Goal: Task Accomplishment & Management: Use online tool/utility

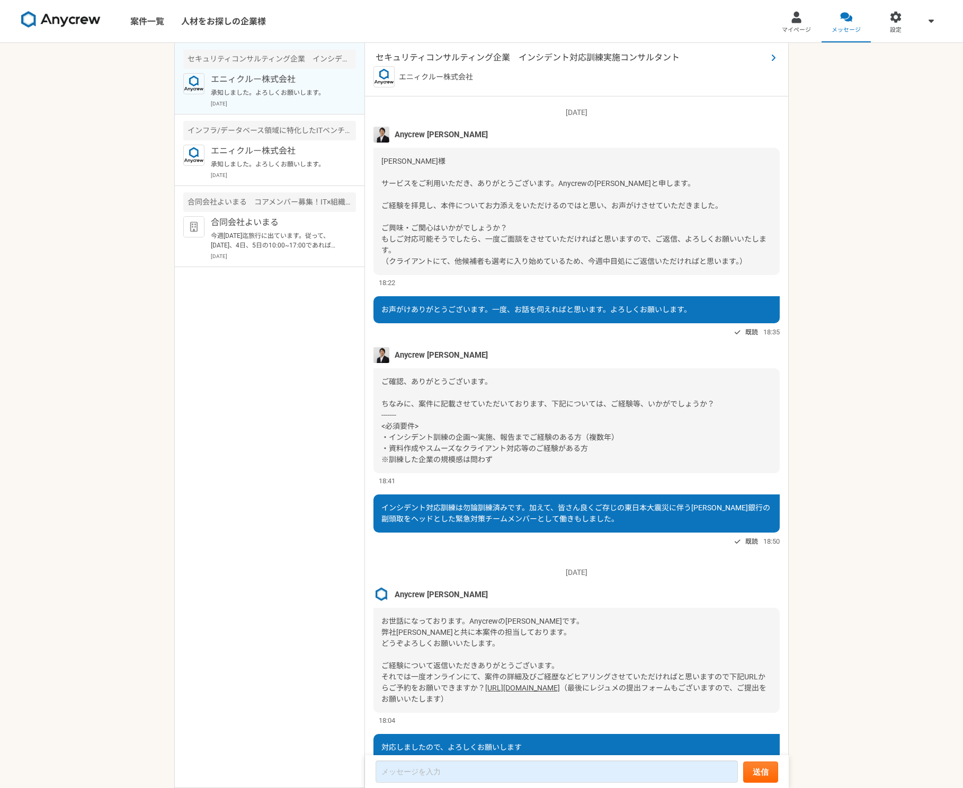
click at [634, 59] on span "セキュリティコンサルティング企業　インシデント対応訓練実施コンサルタント" at bounding box center [572, 57] width 392 height 13
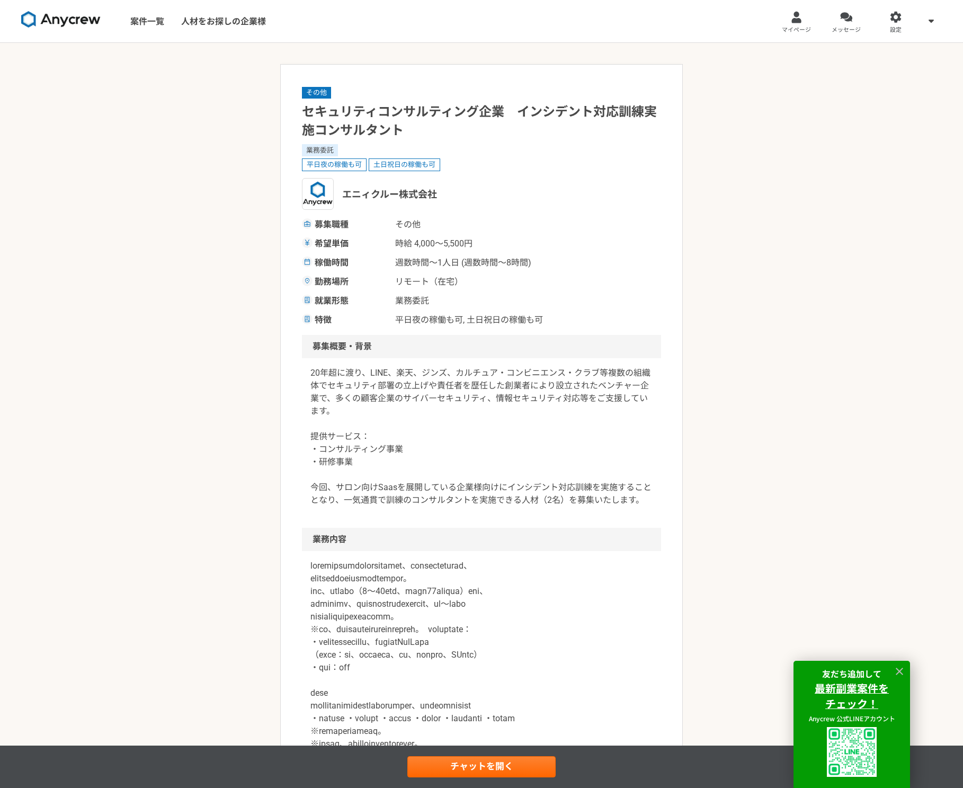
click at [595, 391] on p "20年超に渡り、LINE、楽天、ジンズ、カルチュア・コンビニエンス・クラブ等複数の組織体でセキュリティ部署の立上げや責任者を歴任した創業者により設立されたベン…" at bounding box center [481, 437] width 342 height 140
click at [903, 670] on icon at bounding box center [900, 671] width 12 height 12
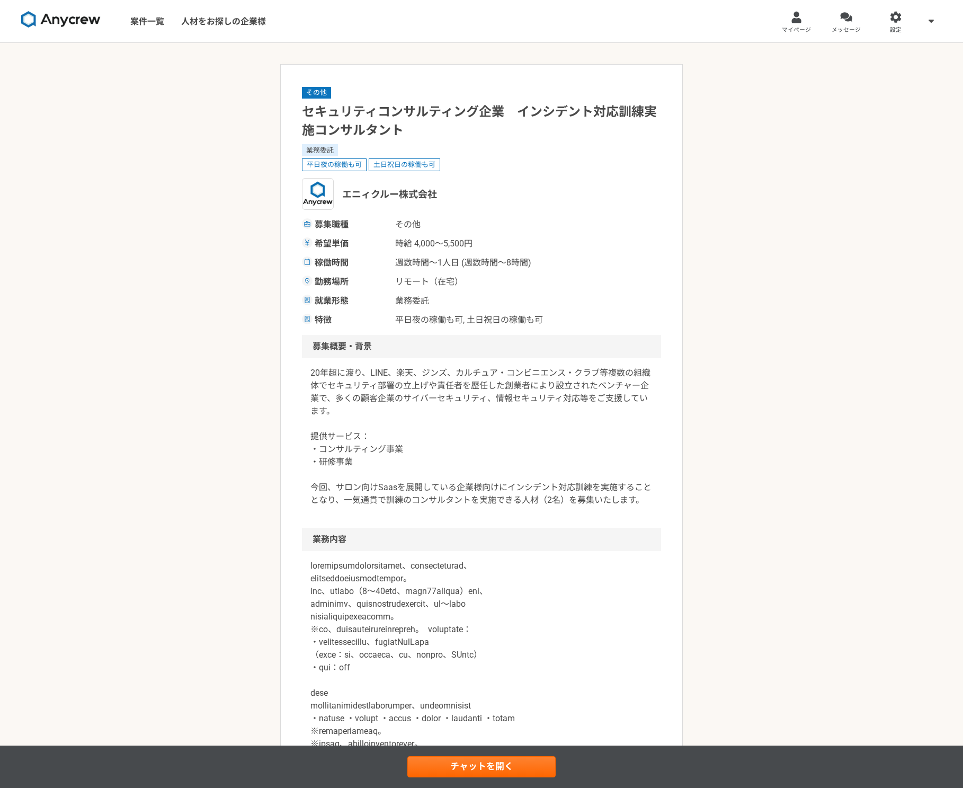
click at [614, 161] on div "平日夜の稼働も可 土日祝日の稼働も可" at bounding box center [481, 164] width 359 height 13
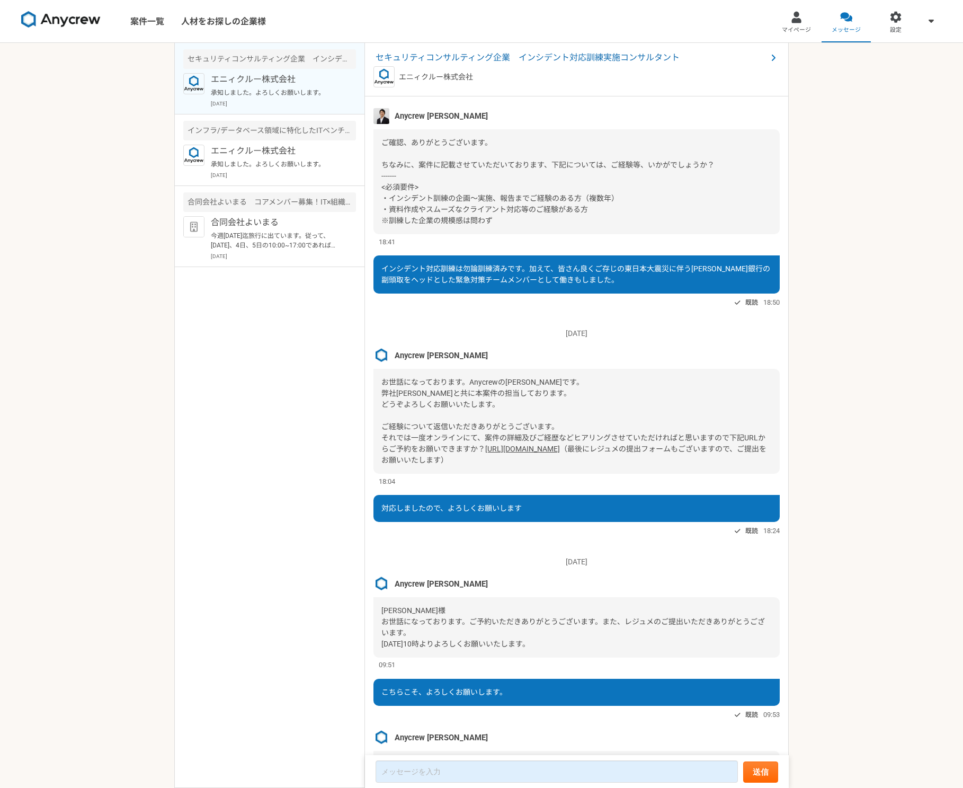
scroll to position [265, 0]
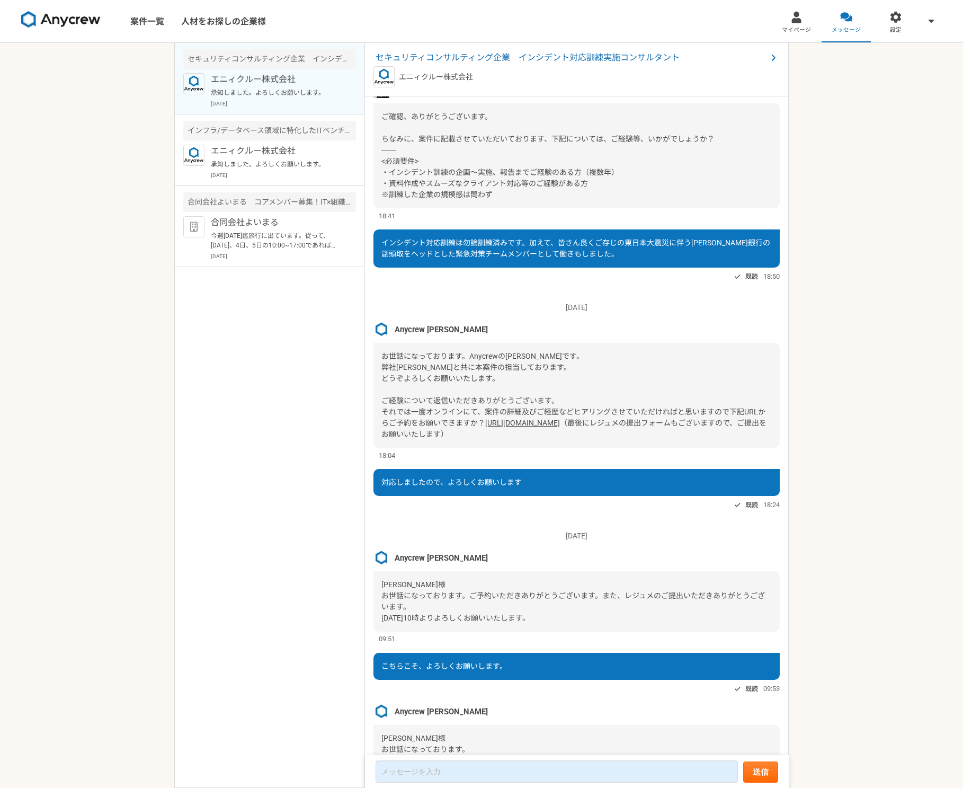
drag, startPoint x: 381, startPoint y: 353, endPoint x: 665, endPoint y: 451, distance: 299.8
click at [665, 448] on div "お世話になっております。Anycrewの[PERSON_NAME]です。 弊社[PERSON_NAME]と共に本案件の担当しております。 どうぞよろしくお願い…" at bounding box center [577, 395] width 406 height 105
copy div "お世話になっております。Anycrewの[PERSON_NAME]です。 弊社[PERSON_NAME]と共に本案件の担当しております。 どうぞよろしくお願い…"
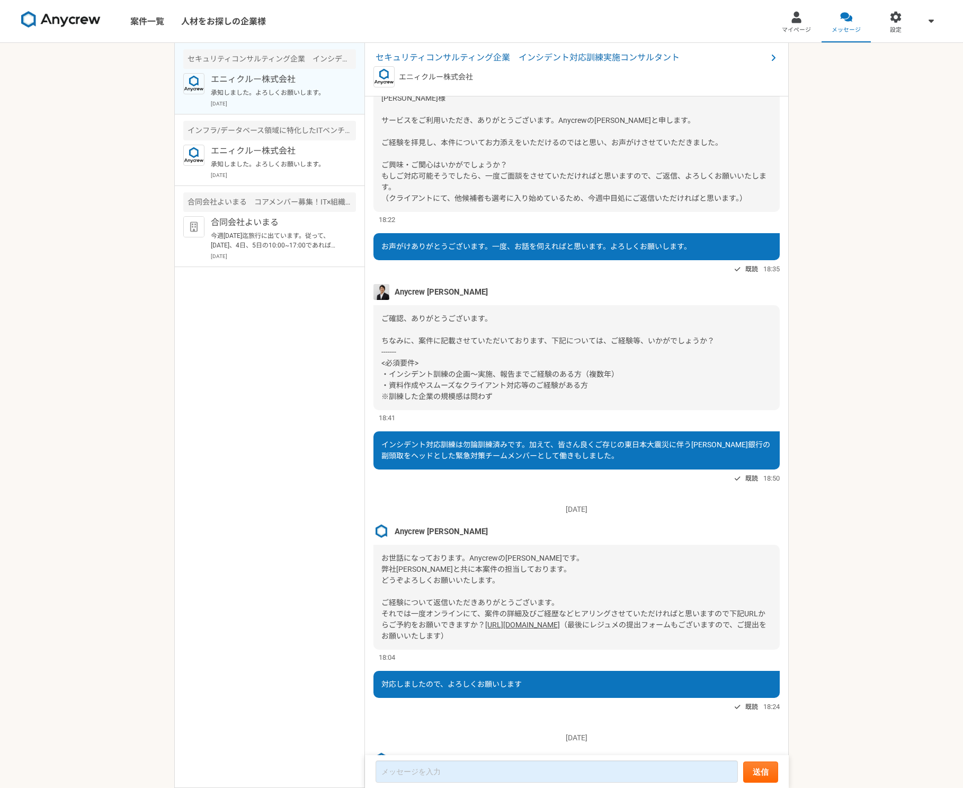
scroll to position [53, 0]
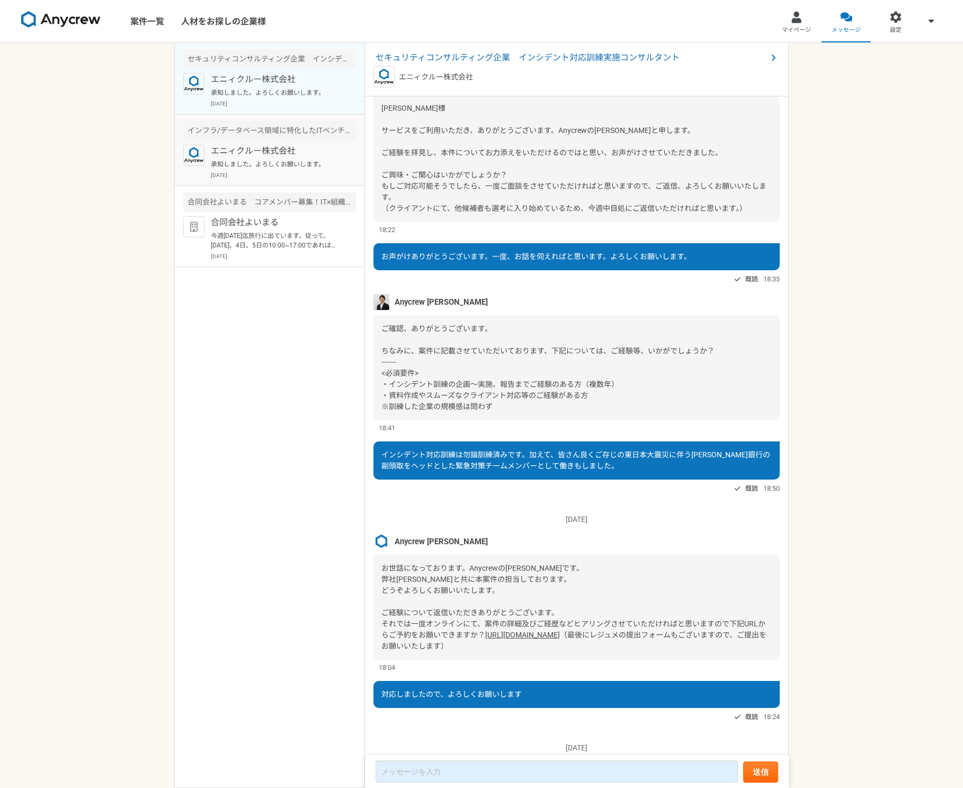
click at [270, 152] on p "エニィクルー株式会社" at bounding box center [276, 151] width 131 height 13
